Goal: Check status: Check status

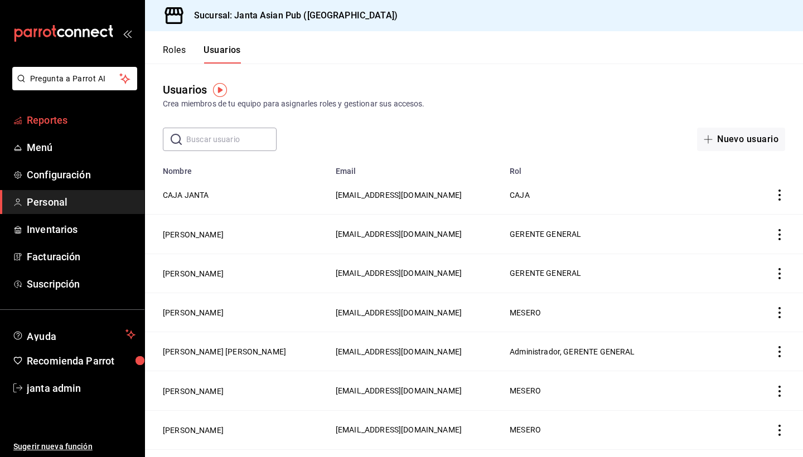
click at [56, 125] on span "Reportes" at bounding box center [81, 120] width 109 height 15
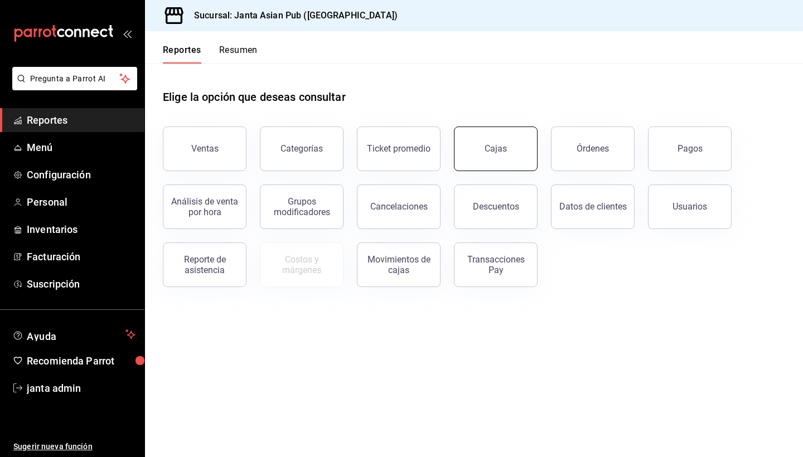
click at [535, 149] on div "Cajas" at bounding box center [489, 142] width 97 height 58
click at [665, 151] on button "Pagos" at bounding box center [690, 149] width 84 height 45
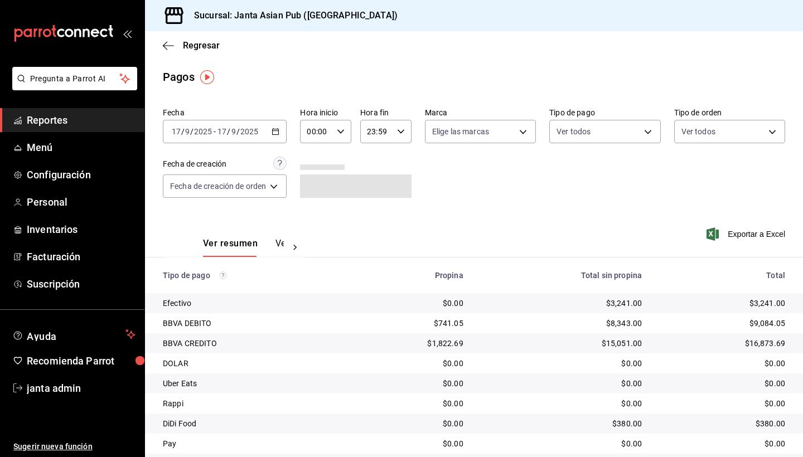
click at [279, 131] on \(Stroke\) "button" at bounding box center [276, 130] width 6 height 1
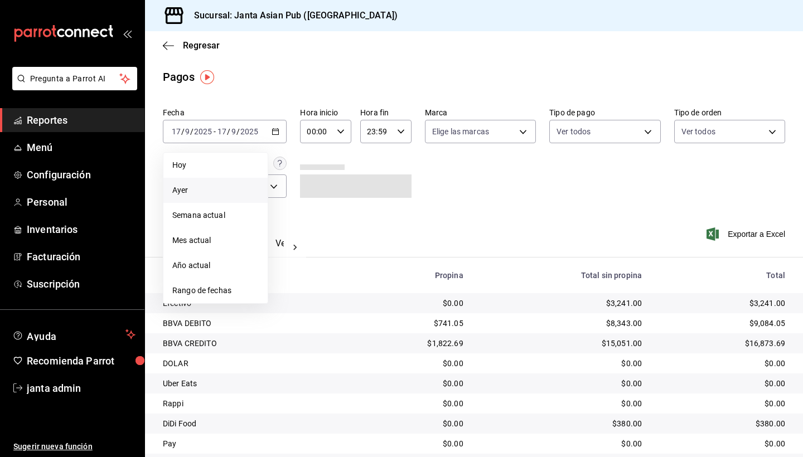
click at [183, 194] on span "Ayer" at bounding box center [215, 191] width 86 height 12
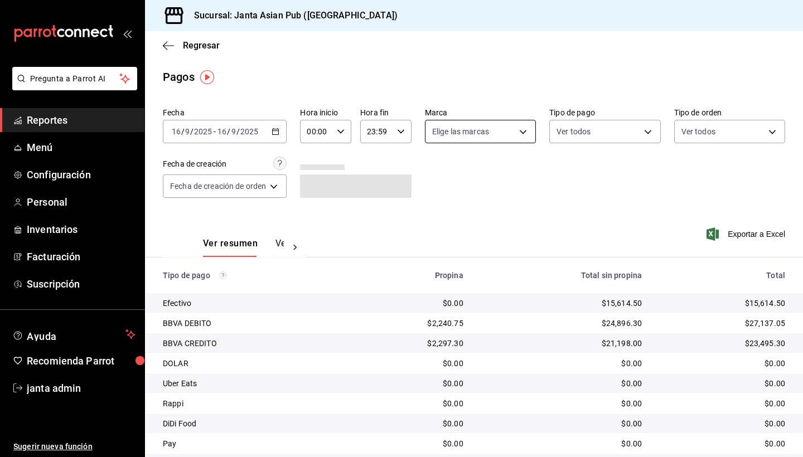
click at [528, 130] on body "Pregunta a Parrot AI Reportes Menú Configuración Personal Inventarios Facturaci…" at bounding box center [401, 228] width 803 height 457
click at [437, 213] on input "checkbox" at bounding box center [438, 212] width 10 height 10
checkbox input "true"
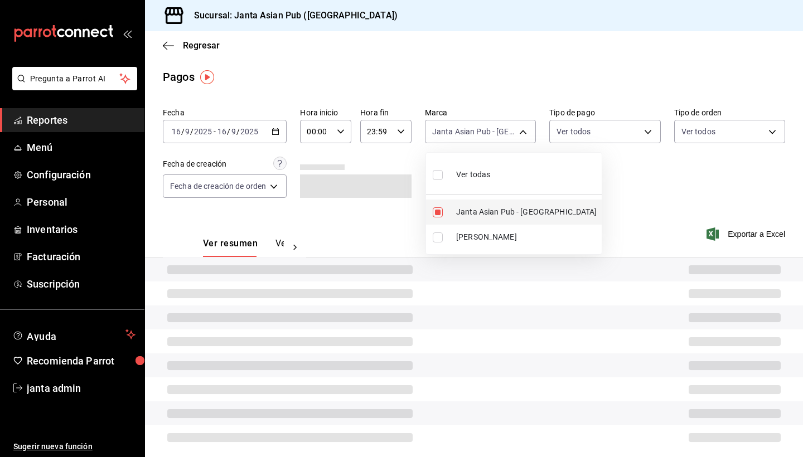
type input "1db30118-5670-46c3-9d09-b77bd7bb8fe6"
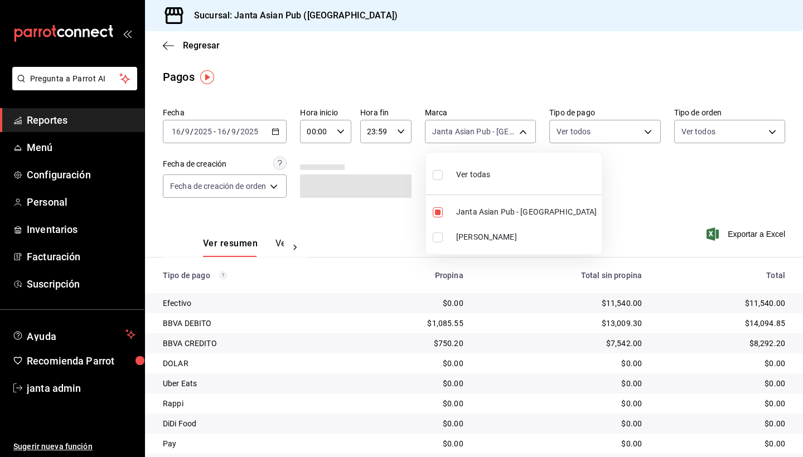
click at [651, 133] on div at bounding box center [401, 228] width 803 height 457
click at [646, 134] on body "Pregunta a Parrot AI Reportes Menú Configuración Personal Inventarios Facturaci…" at bounding box center [401, 228] width 803 height 457
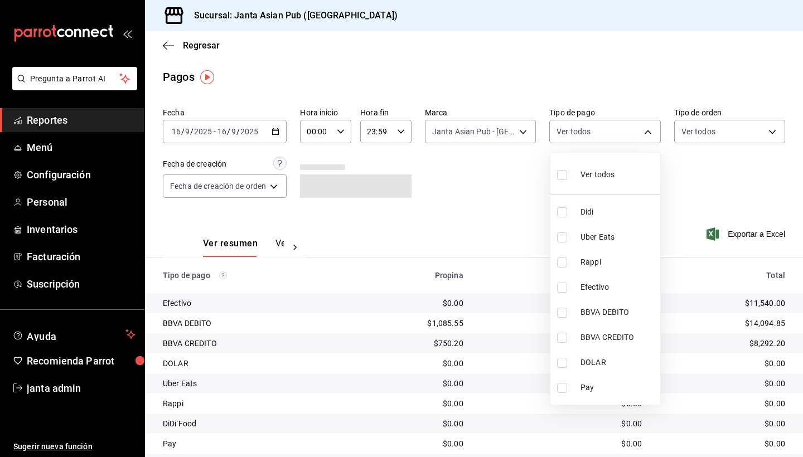
click at [606, 174] on span "Ver todos" at bounding box center [598, 175] width 34 height 12
type input "b0e7d0ea-07a7-42e7-ac8d-3a75448cedc8,2585e2d5-3b1c-41dc-91be-ace4fd3f126e,8b514…"
checkbox input "true"
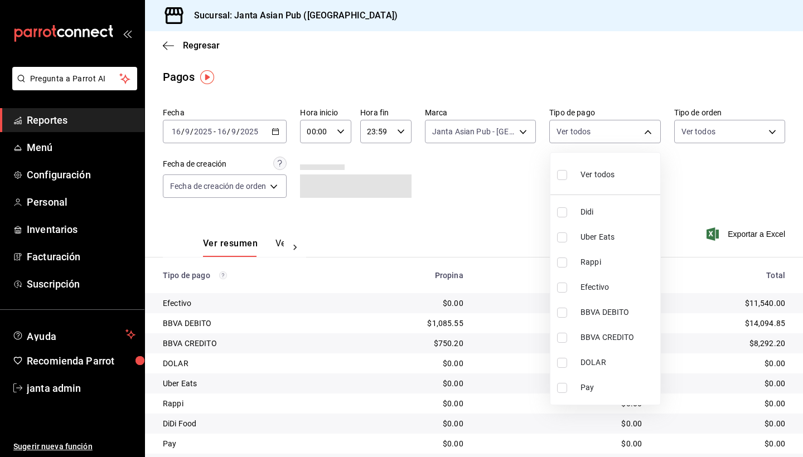
checkbox input "true"
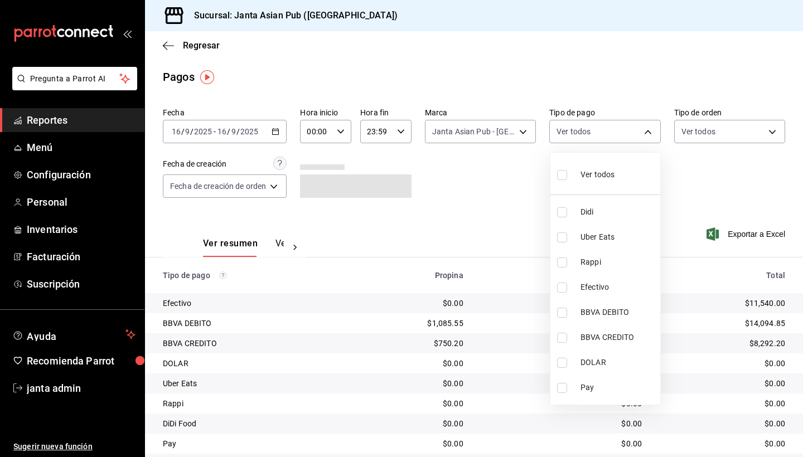
checkbox input "true"
click at [773, 130] on div at bounding box center [401, 228] width 803 height 457
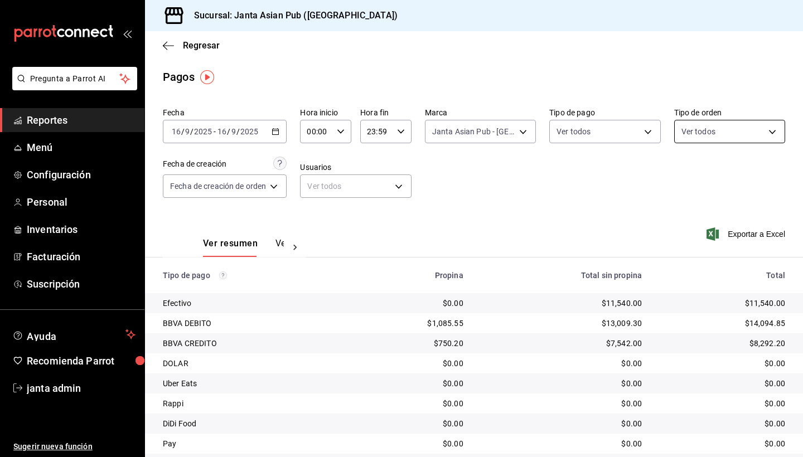
click at [772, 132] on body "Pregunta a Parrot AI Reportes Menú Configuración Personal Inventarios Facturaci…" at bounding box center [401, 228] width 803 height 457
click at [685, 172] on input "checkbox" at bounding box center [686, 175] width 10 height 10
checkbox input "true"
type input "cecbe1d2-0685-4b91-9b18-30ed67a7ce8a,c7915639-2b54-4f57-83bf-29acfaaa6073,EXTER…"
checkbox input "true"
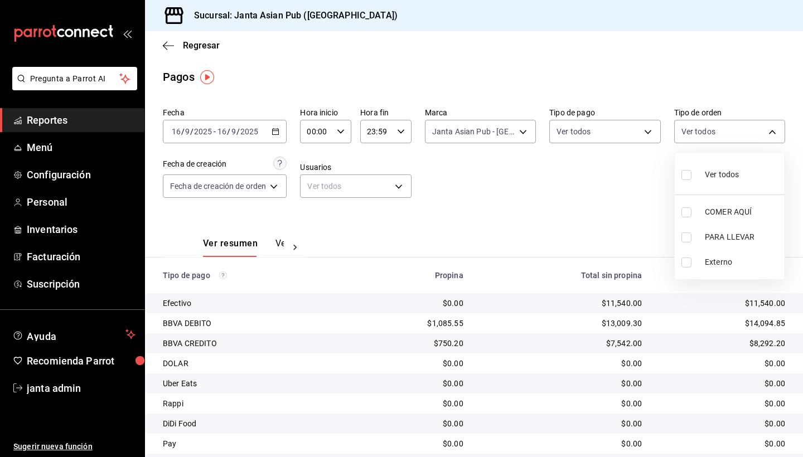
checkbox input "true"
click at [505, 224] on div at bounding box center [401, 228] width 803 height 457
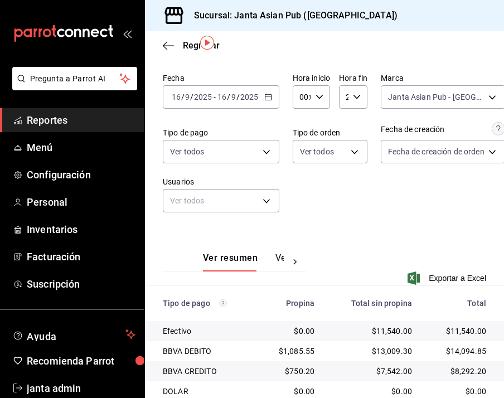
click at [268, 99] on icon "button" at bounding box center [268, 97] width 8 height 8
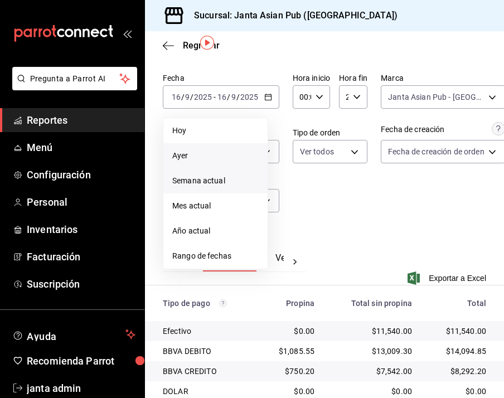
click at [195, 178] on span "Semana actual" at bounding box center [215, 181] width 86 height 12
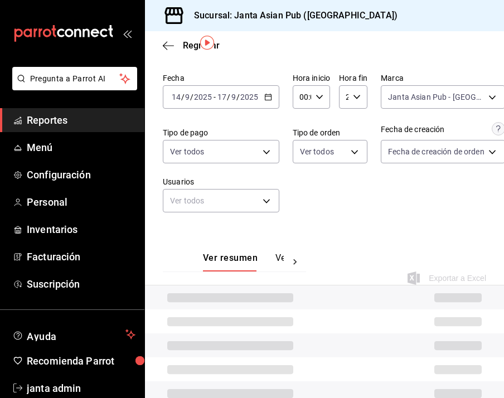
click at [268, 96] on icon "button" at bounding box center [268, 97] width 8 height 8
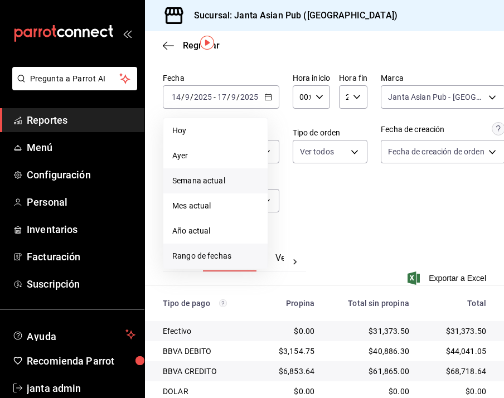
click at [204, 258] on span "Rango de fechas" at bounding box center [215, 256] width 86 height 12
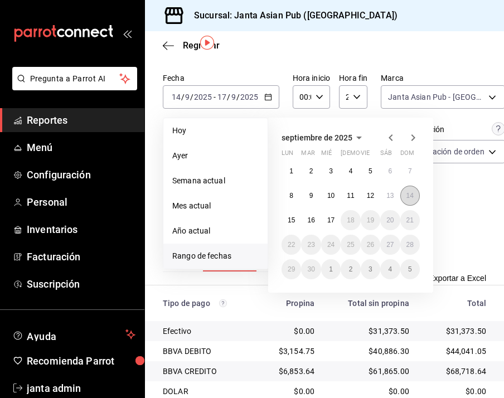
click at [413, 196] on abbr "14" at bounding box center [410, 196] width 7 height 8
